Goal: Check status

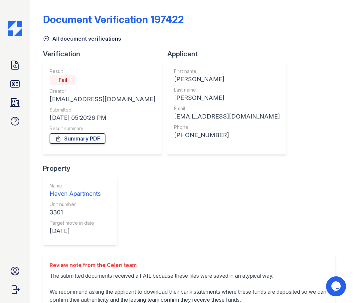
click at [44, 35] on link "All document verifications" at bounding box center [82, 39] width 78 height 8
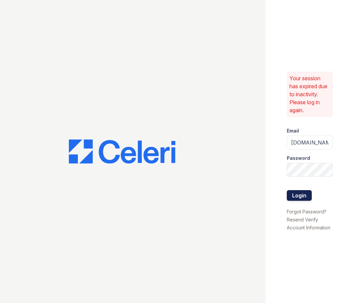
click at [294, 198] on button "Login" at bounding box center [299, 195] width 25 height 11
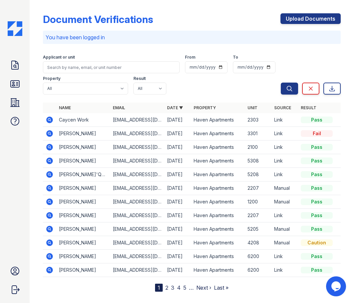
click at [201, 84] on div "Applicant or unit From To Property All Haven Apartments Result All Pass Caution…" at bounding box center [162, 73] width 238 height 43
click at [51, 120] on icon at bounding box center [49, 119] width 7 height 7
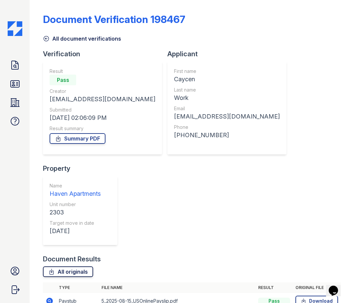
click at [88, 266] on link "All originals" at bounding box center [68, 271] width 50 height 11
